Goal: Information Seeking & Learning: Learn about a topic

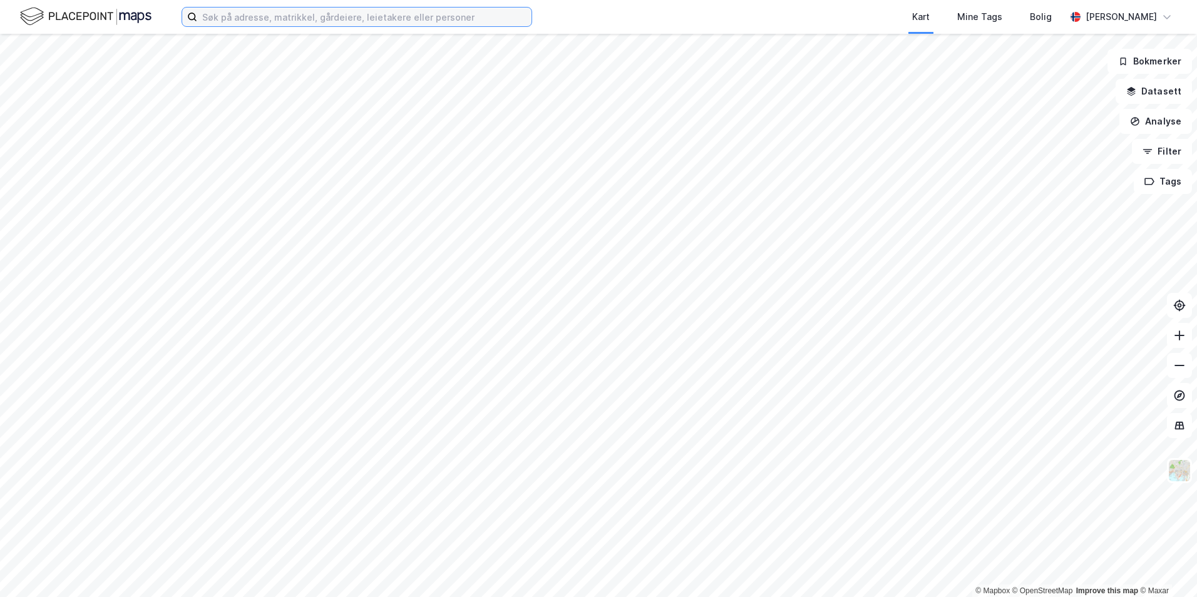
drag, startPoint x: 871, startPoint y: 84, endPoint x: 304, endPoint y: 21, distance: 570.0
click at [304, 21] on input at bounding box center [364, 17] width 334 height 19
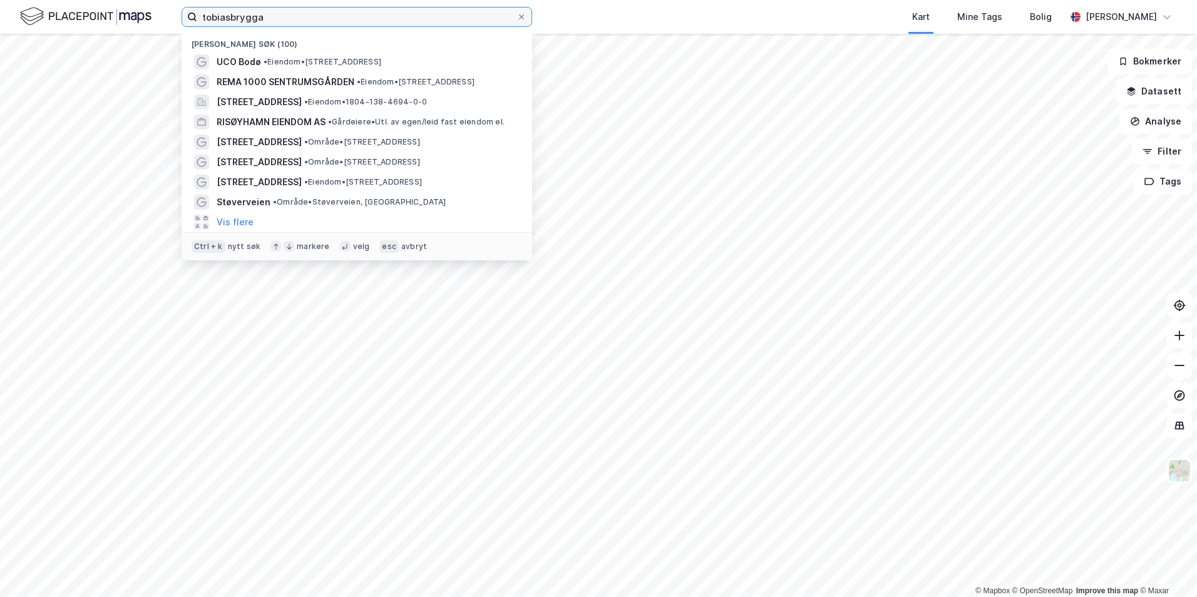
type input "tobiasbrygga"
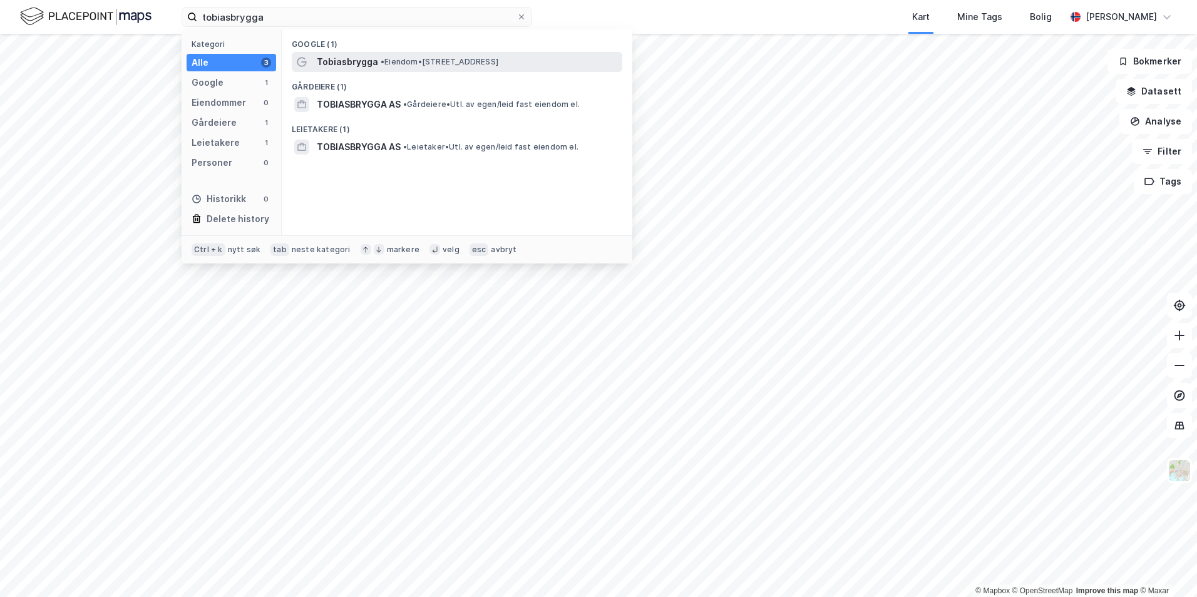
click at [389, 63] on span "• Eiendom • Hellandsgata 11, 8312 Henningsvær" at bounding box center [440, 62] width 118 height 10
